Goal: Complete application form

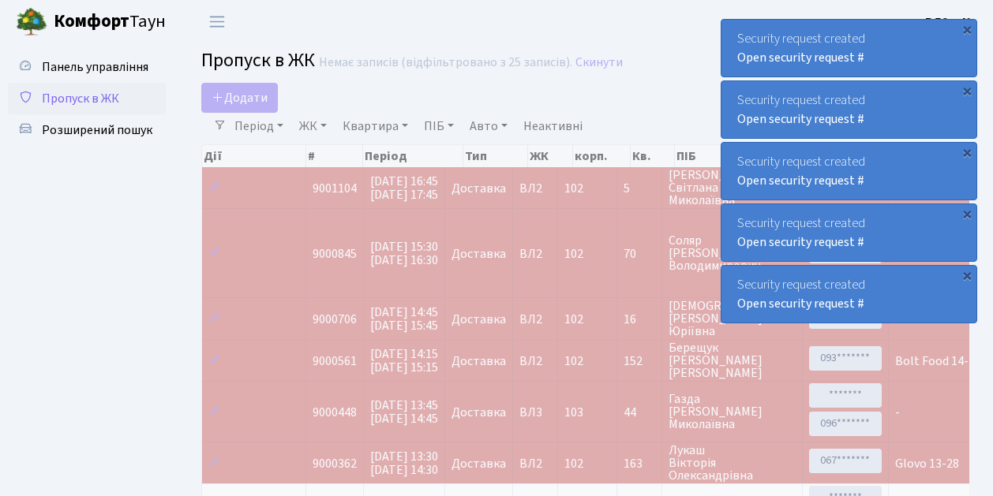
select select "25"
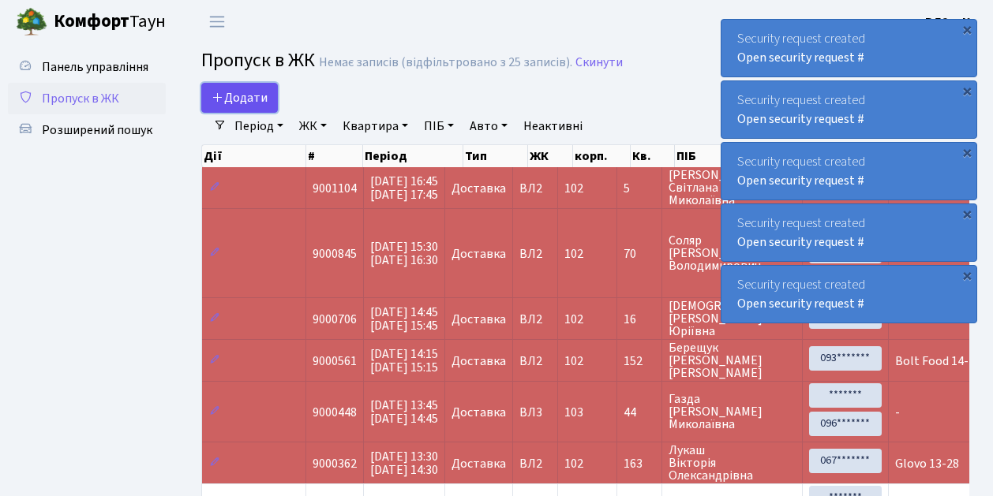
click at [265, 107] on span "Додати" at bounding box center [240, 97] width 56 height 17
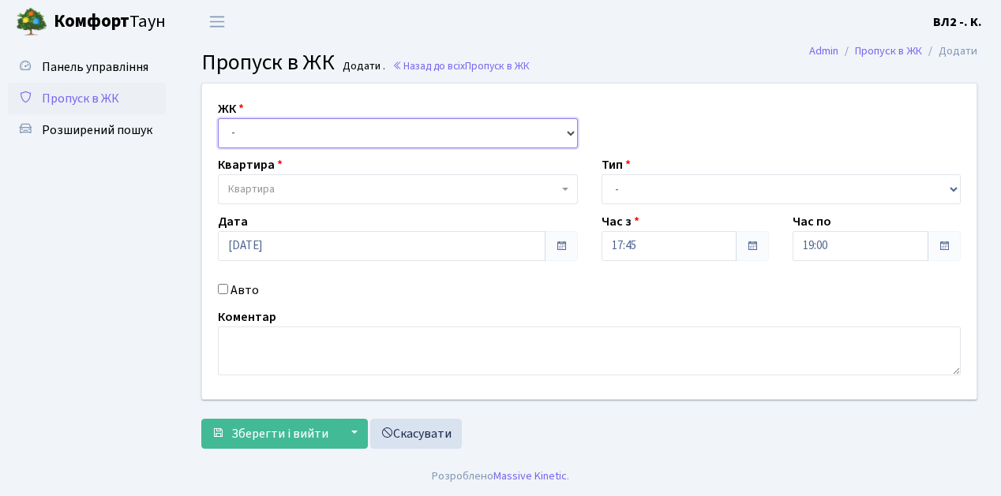
click at [570, 132] on select "- [STREET_ADDRESS][PERSON_NAME]" at bounding box center [398, 133] width 360 height 30
select select "317"
click at [218, 118] on select "- [STREET_ADDRESS][PERSON_NAME]" at bounding box center [398, 133] width 360 height 30
select select
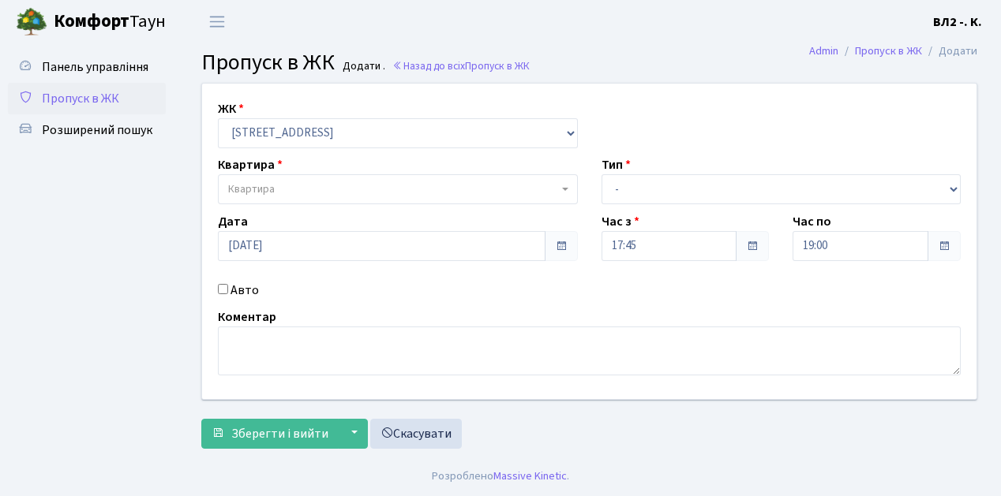
click at [563, 192] on span "Квартира" at bounding box center [398, 189] width 360 height 30
type input "16"
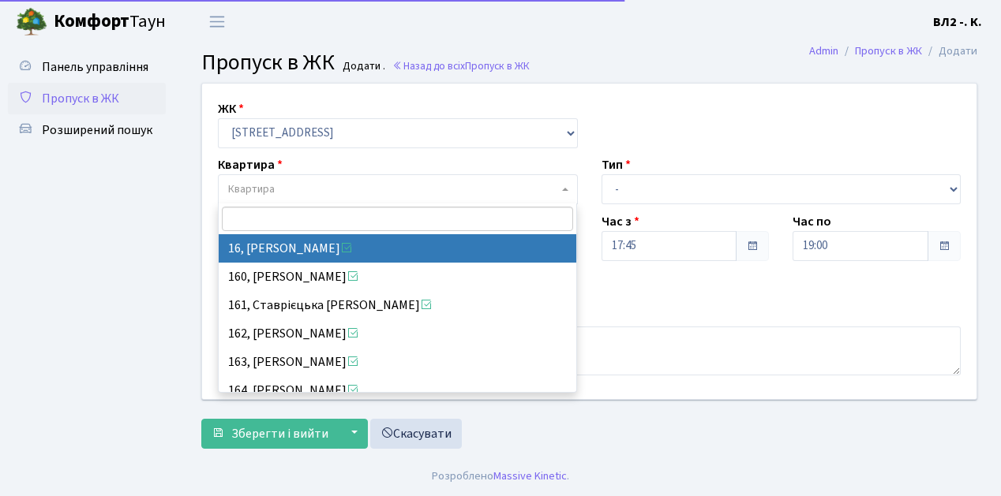
select select "37987"
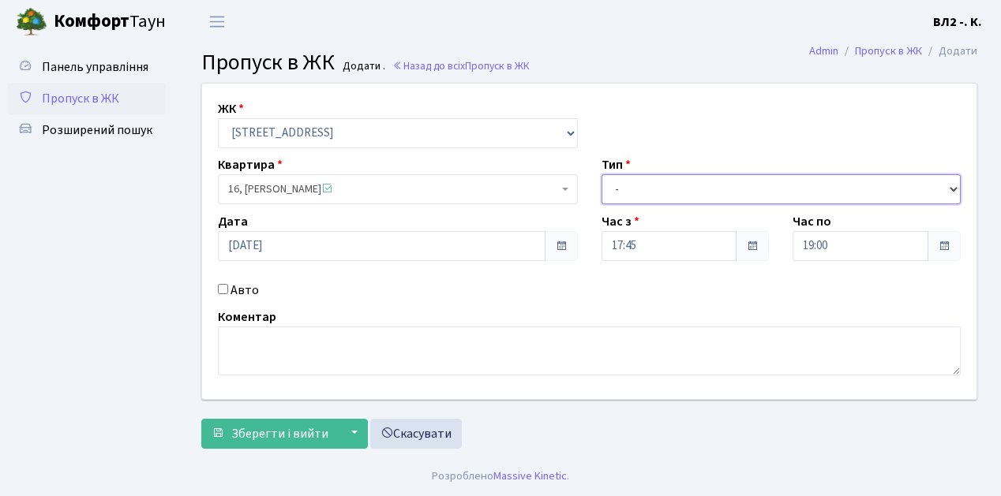
click at [950, 187] on select "- Доставка Таксі Гості Сервіс" at bounding box center [781, 189] width 360 height 30
select select "1"
click at [601, 174] on select "- Доставка Таксі Гості Сервіс" at bounding box center [781, 189] width 360 height 30
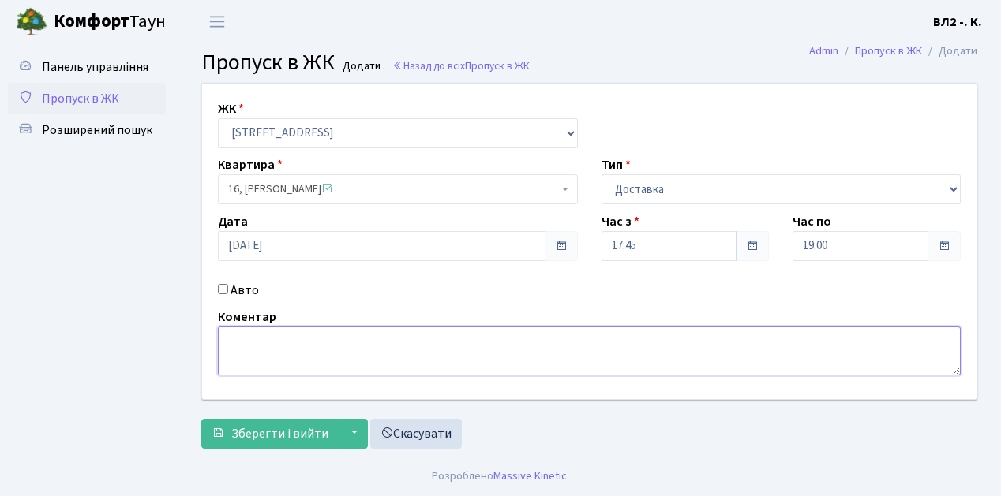
click at [249, 339] on textarea at bounding box center [589, 351] width 743 height 49
type textarea "Silpo 18-58"
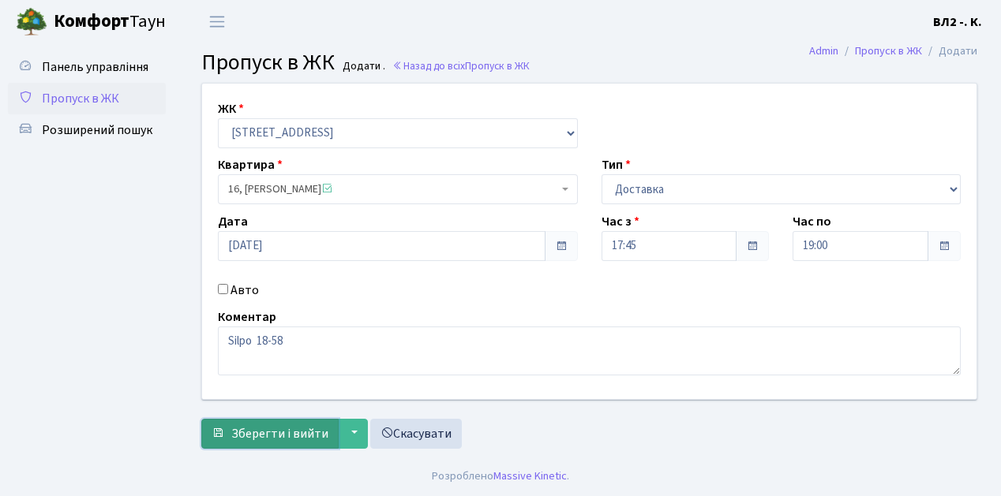
click at [246, 437] on span "Зберегти і вийти" at bounding box center [279, 433] width 97 height 17
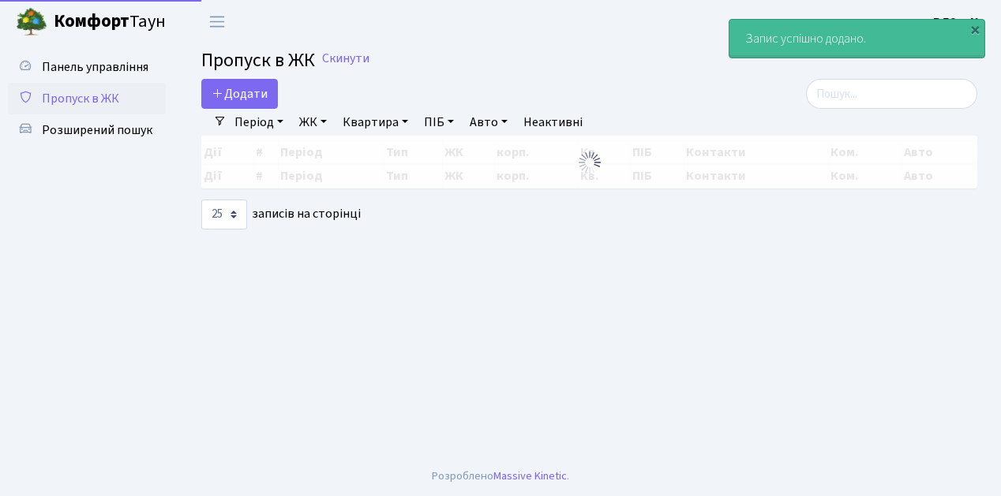
select select "25"
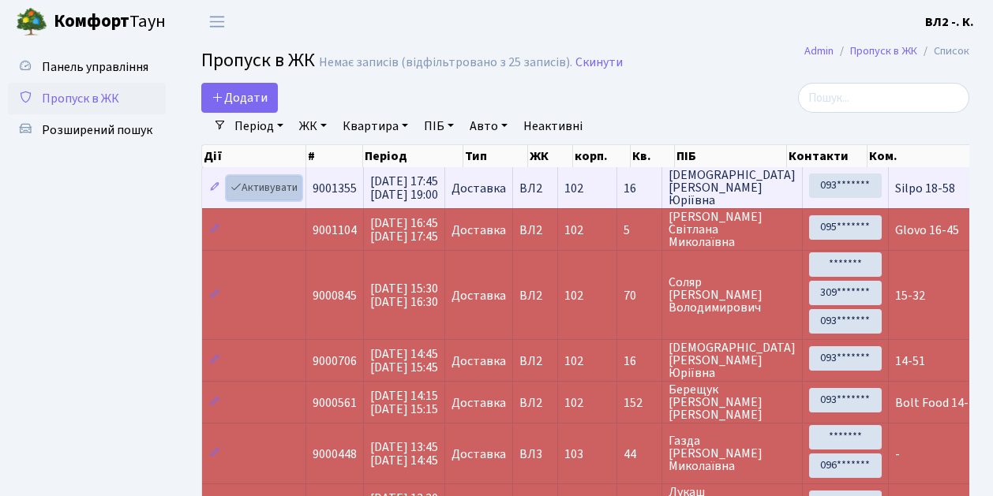
click at [299, 196] on link "Активувати" at bounding box center [264, 188] width 75 height 24
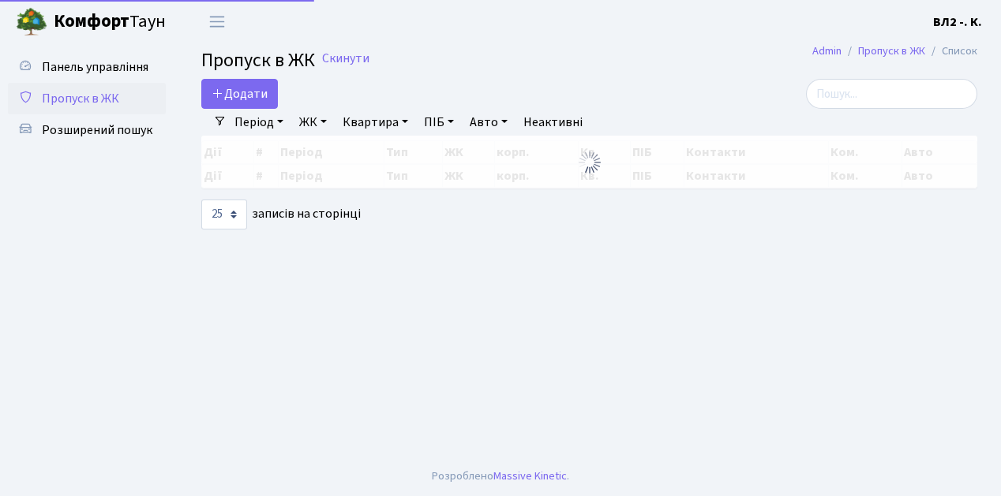
select select "25"
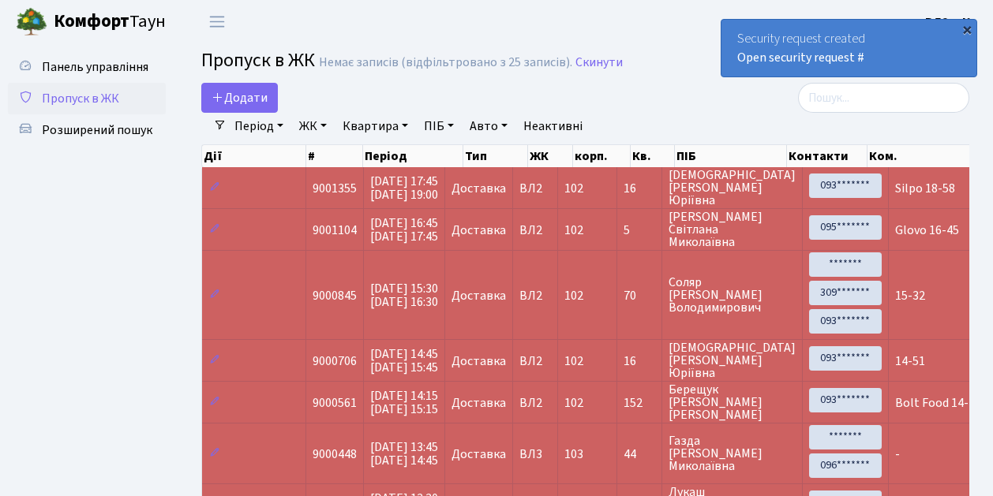
click at [969, 30] on div "×" at bounding box center [967, 29] width 16 height 16
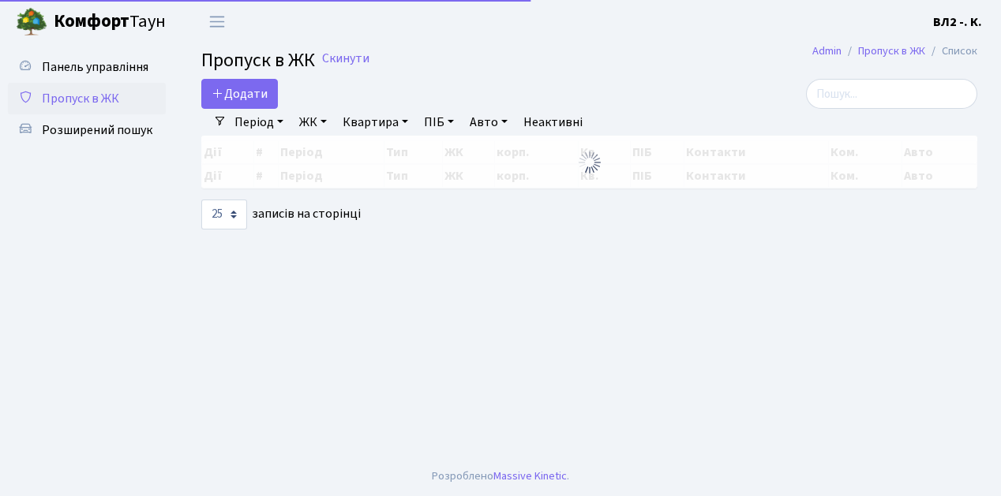
select select "25"
